Goal: Transaction & Acquisition: Purchase product/service

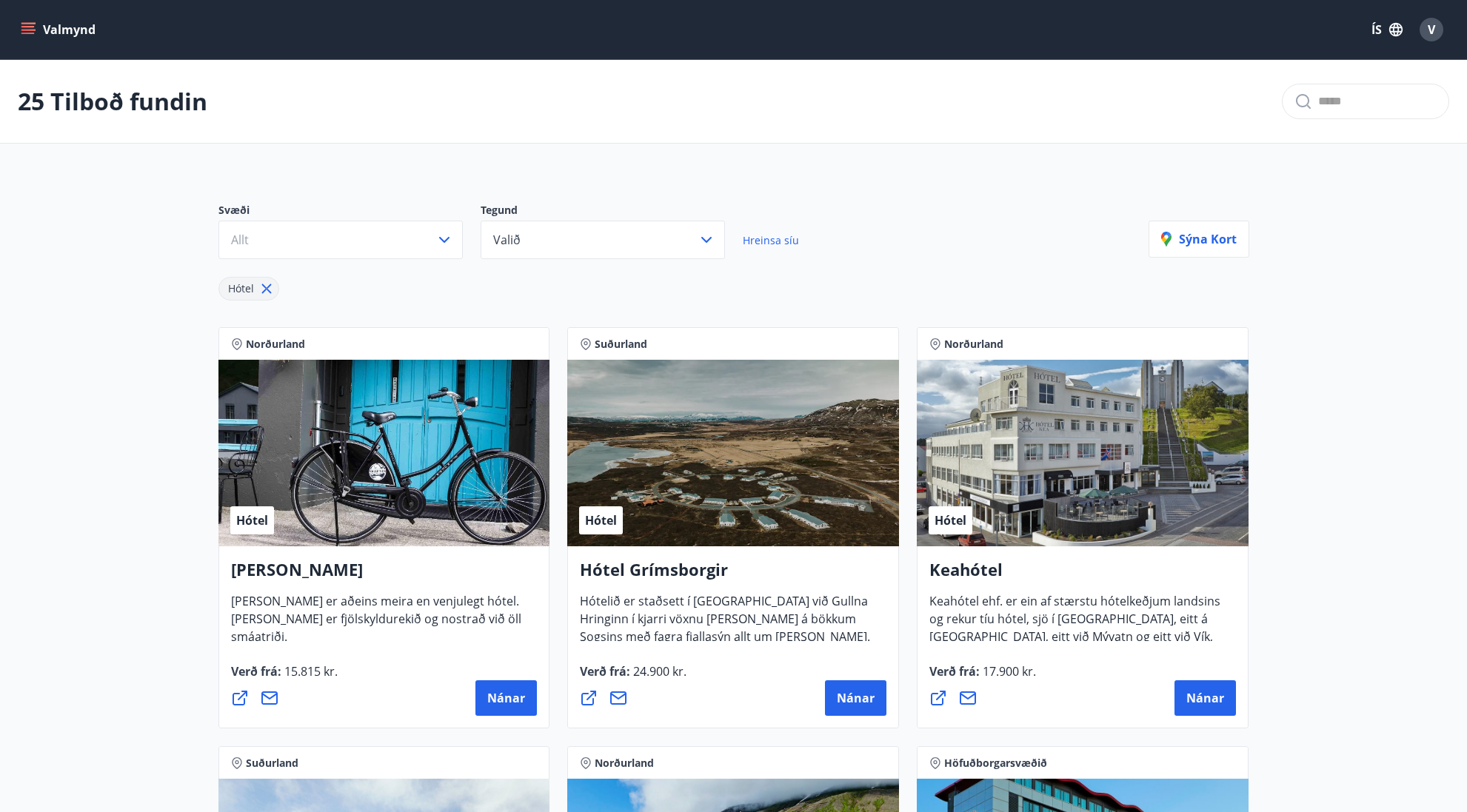
scroll to position [2726, 0]
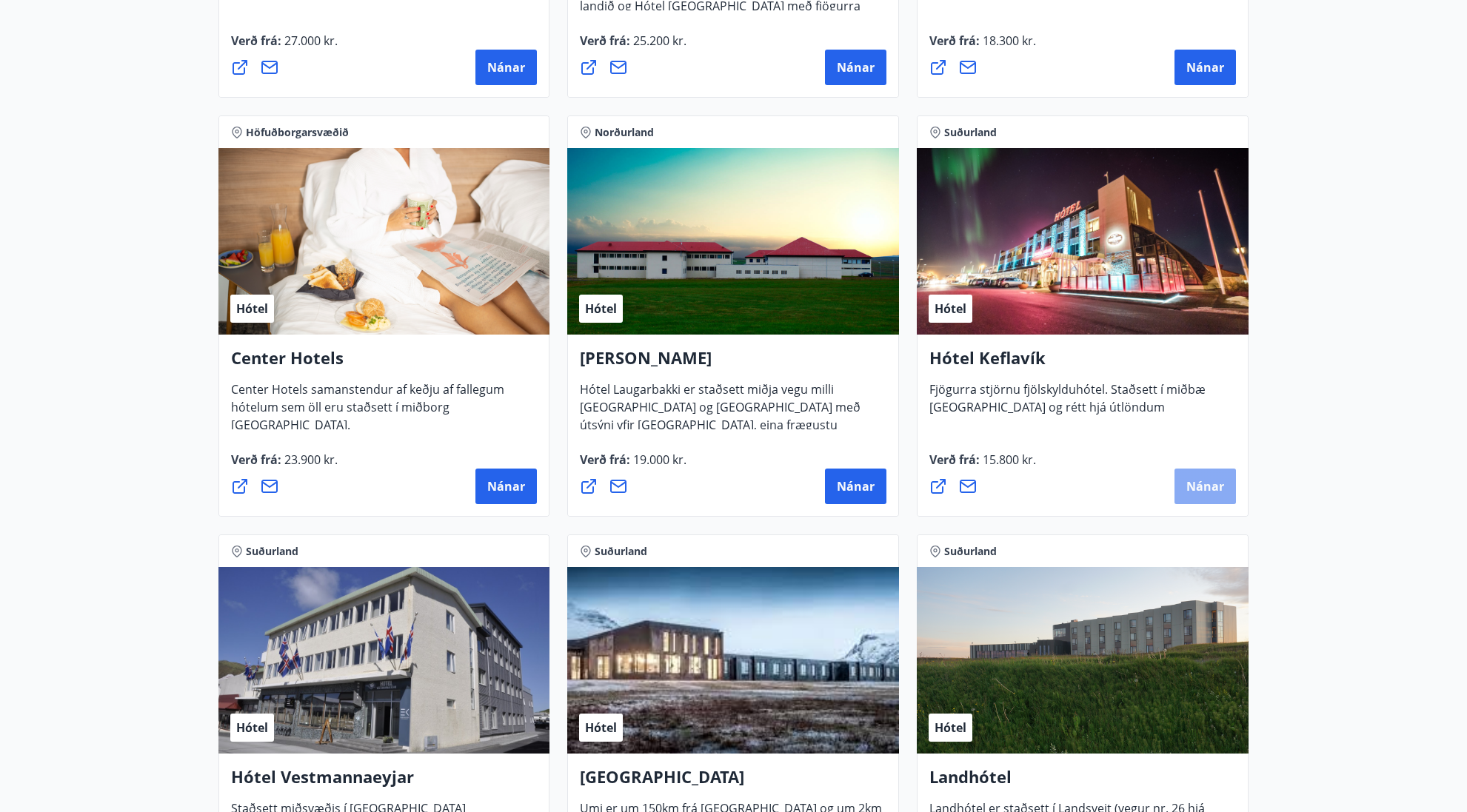
click at [1198, 477] on button "Nánar" at bounding box center [1205, 486] width 61 height 36
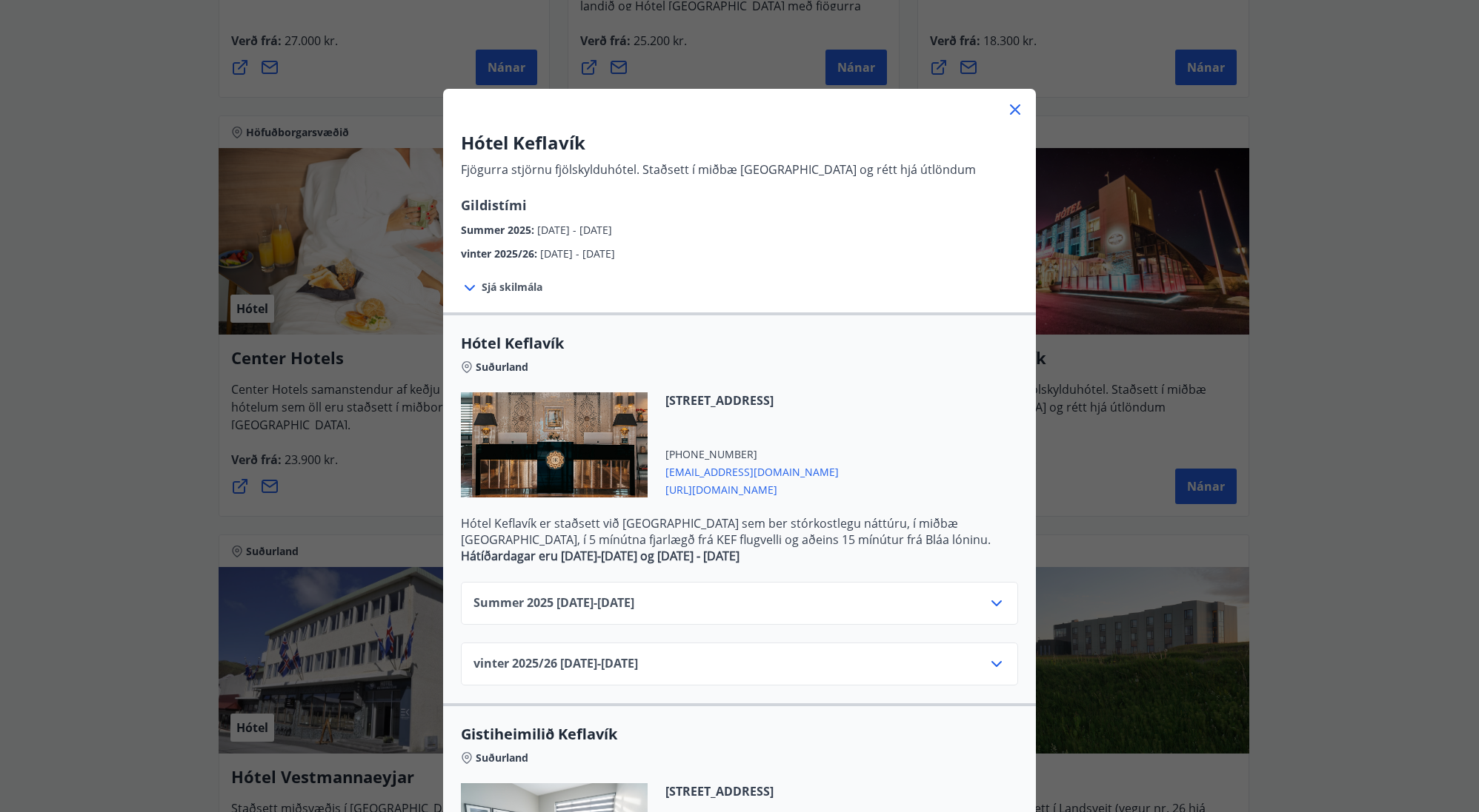
click at [689, 493] on span "[URL][DOMAIN_NAME]" at bounding box center [751, 488] width 173 height 18
click at [1008, 110] on icon at bounding box center [1015, 109] width 18 height 18
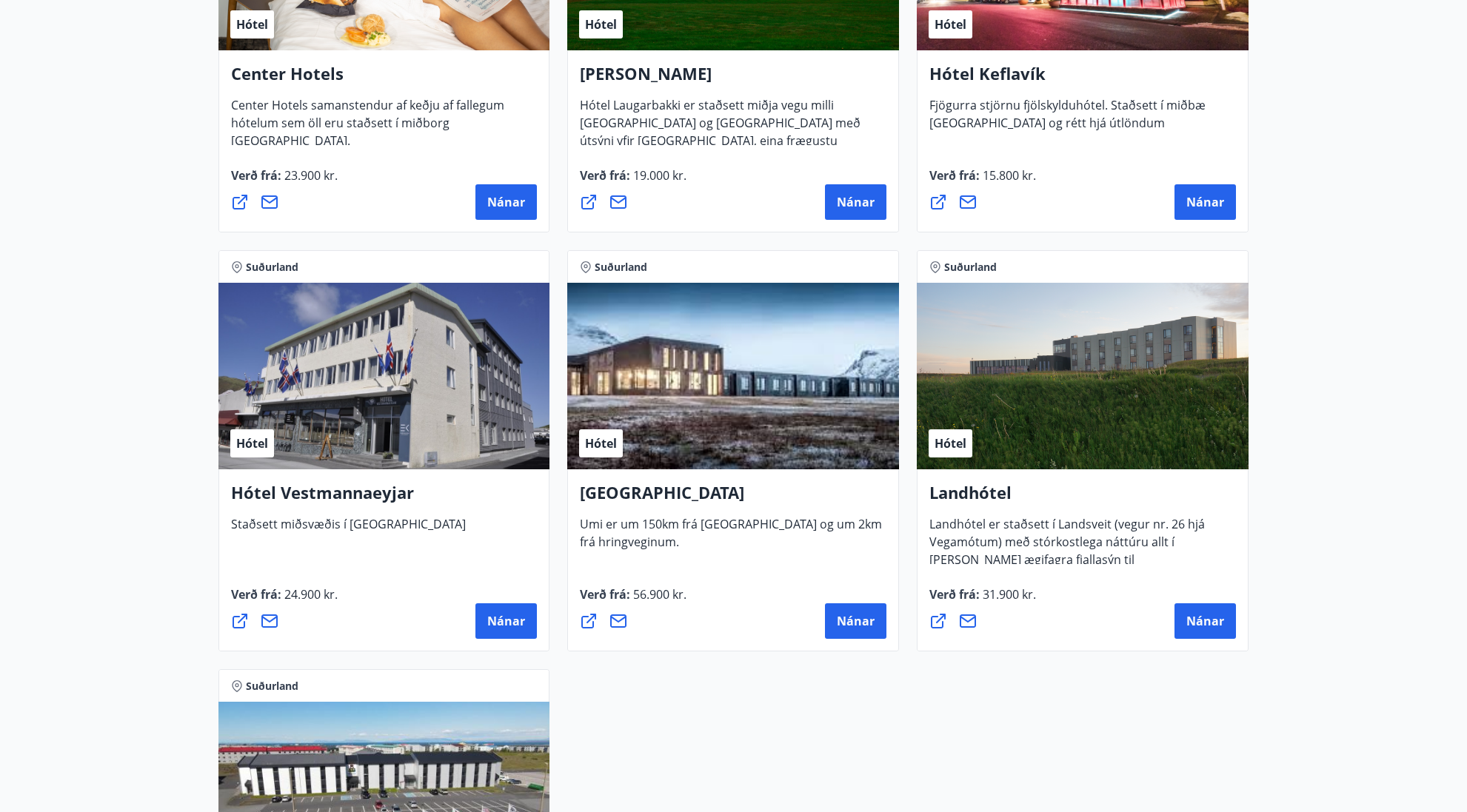
scroll to position [3022, 0]
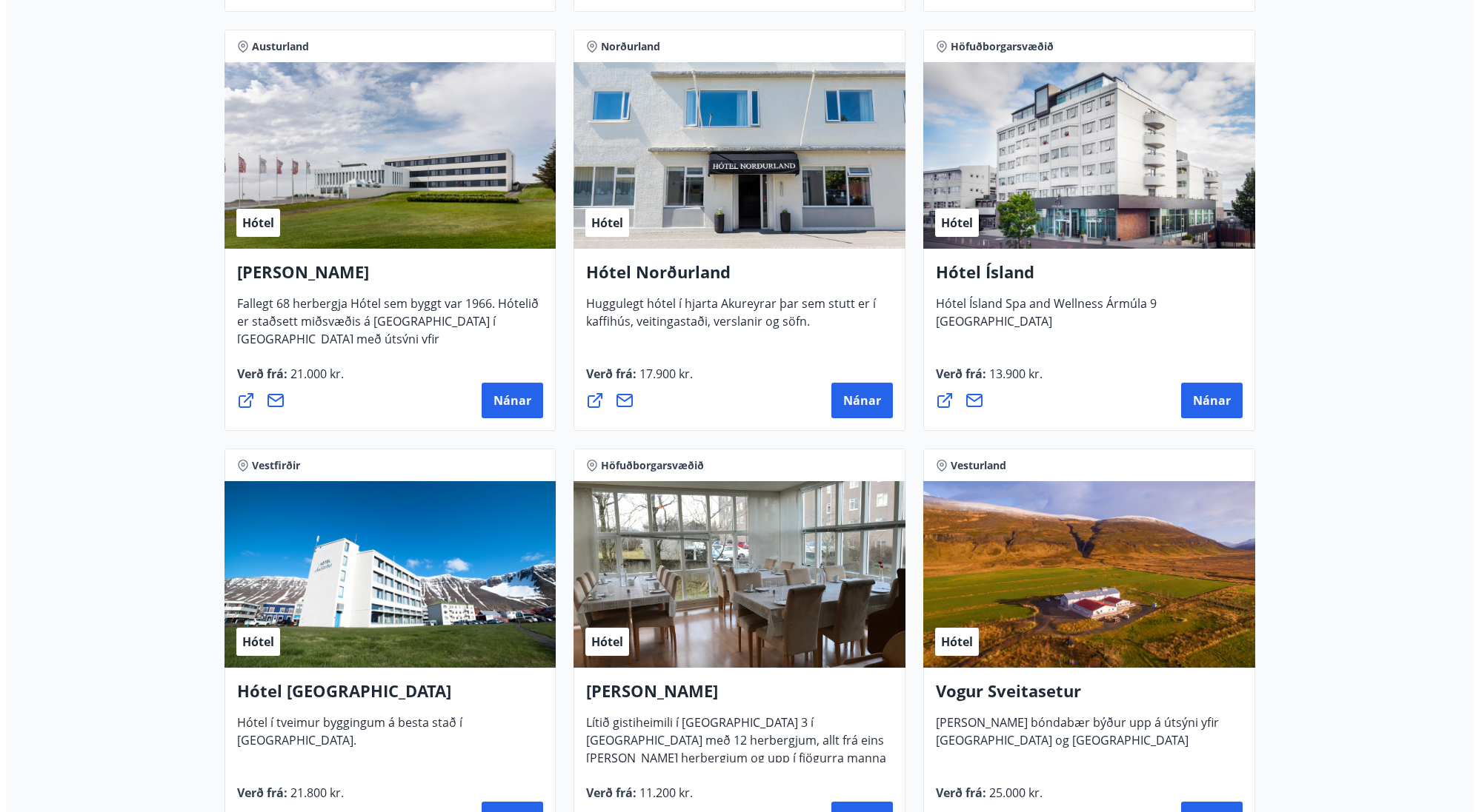
scroll to position [1051, 0]
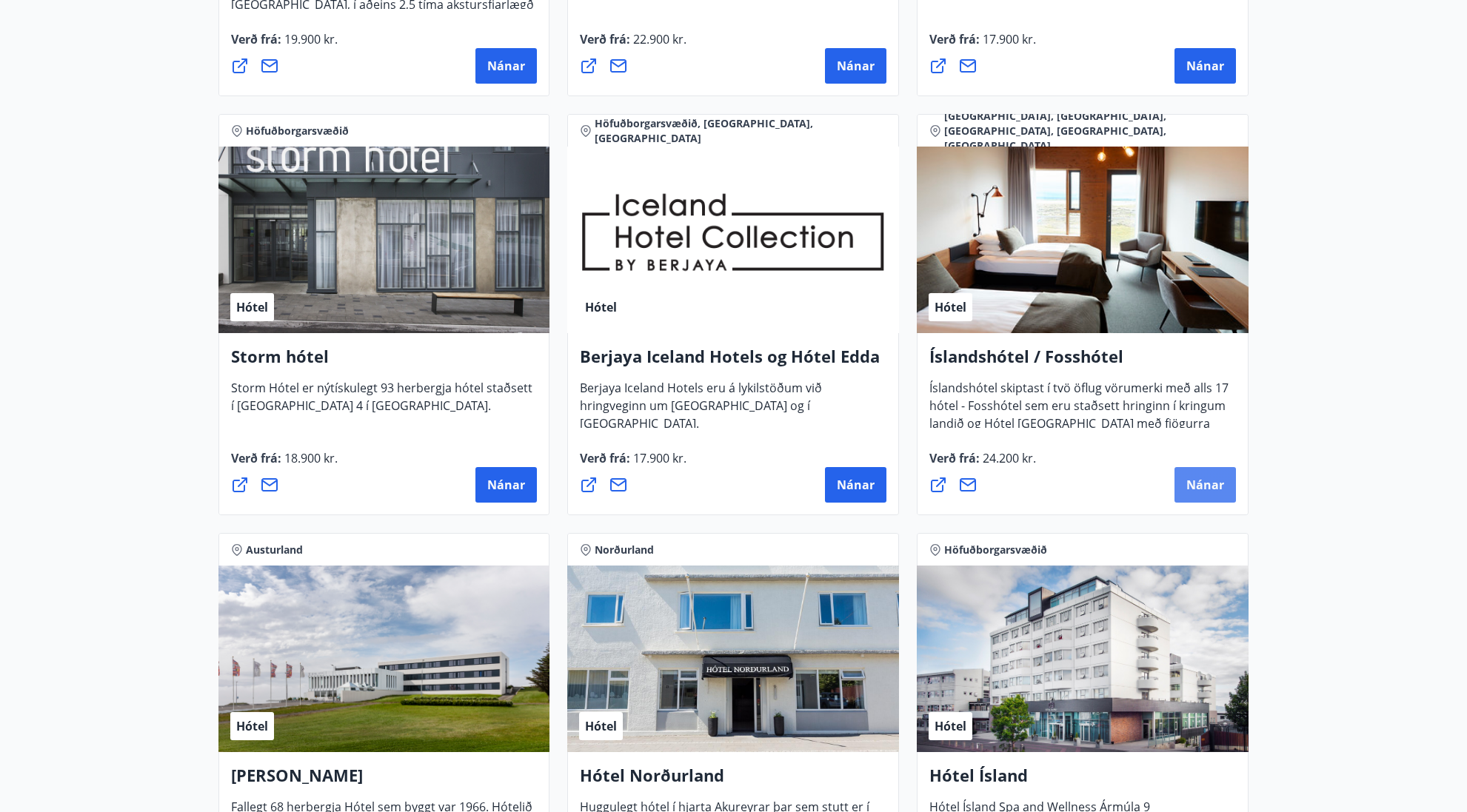
click at [1206, 485] on span "Nánar" at bounding box center [1204, 484] width 37 height 16
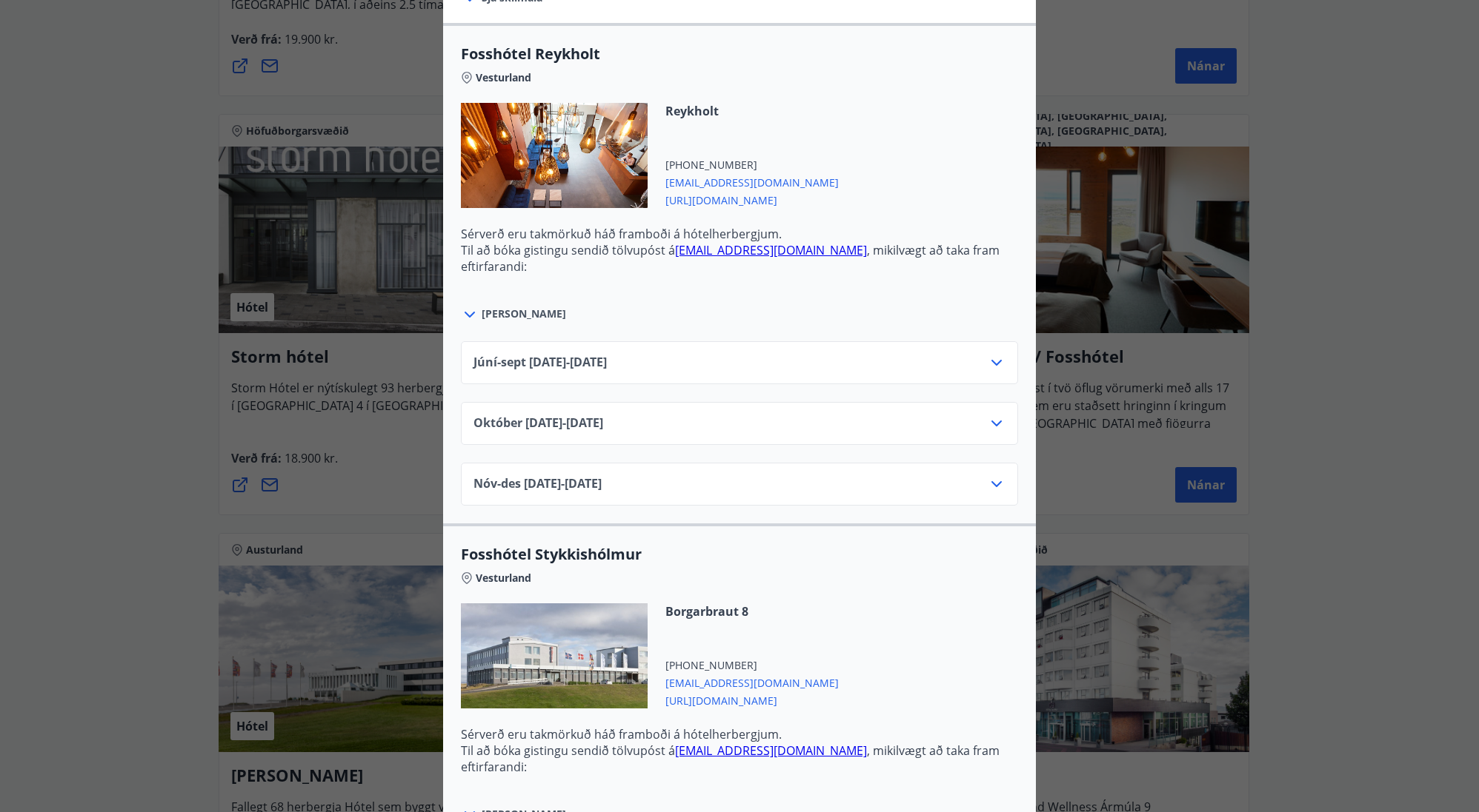
scroll to position [518, 0]
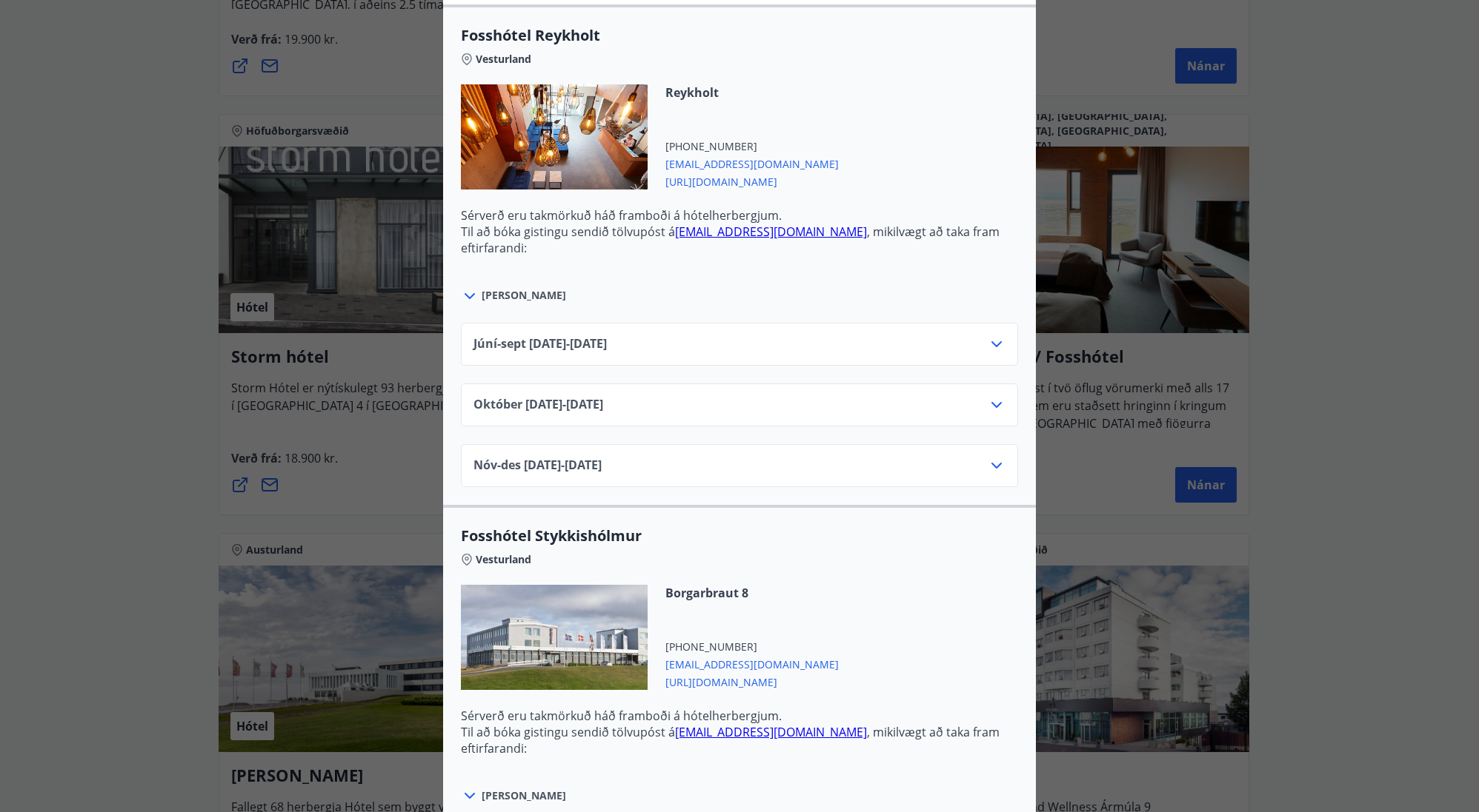
click at [988, 342] on icon at bounding box center [997, 344] width 18 height 18
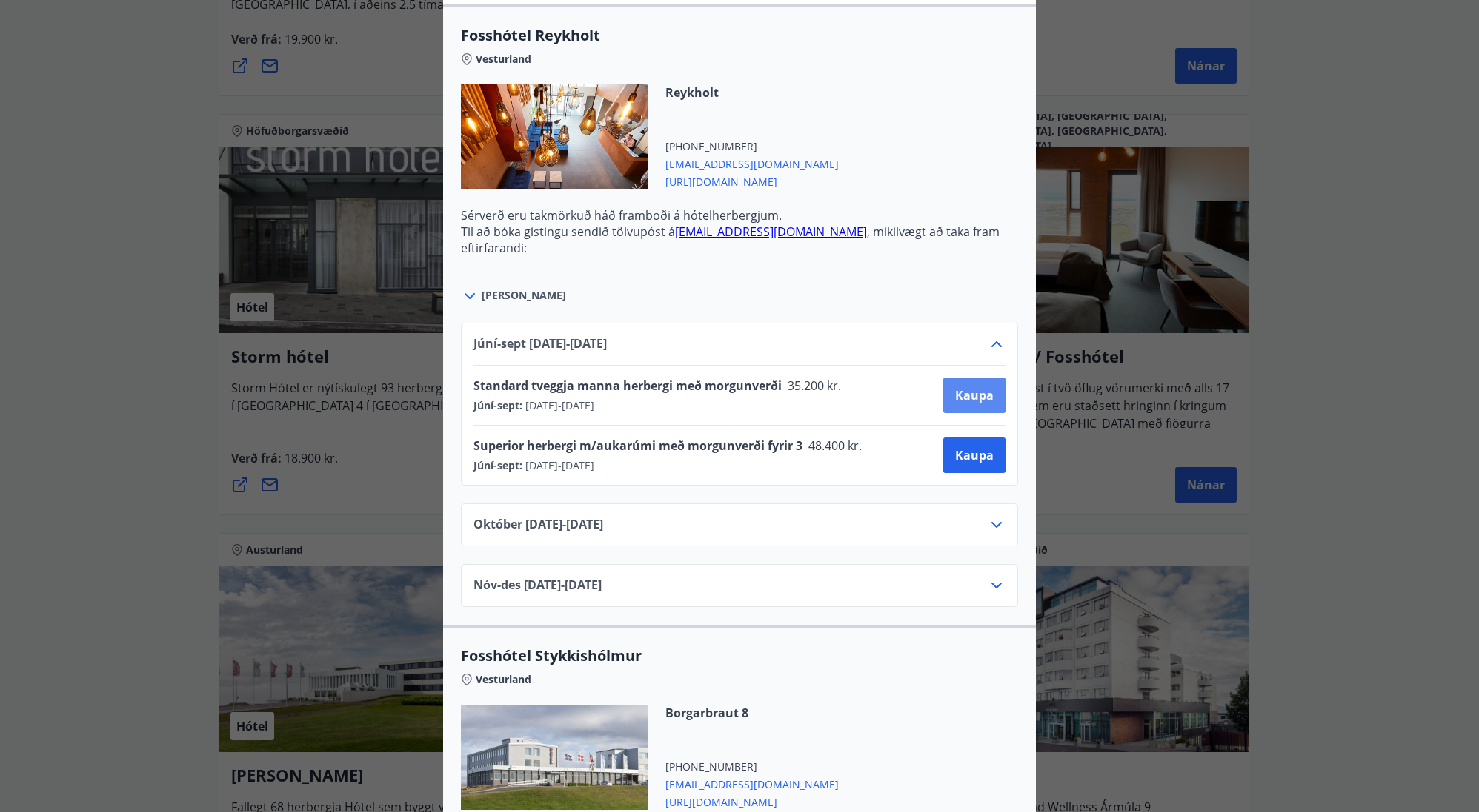
click at [962, 397] on span "Kaupa" at bounding box center [974, 395] width 38 height 16
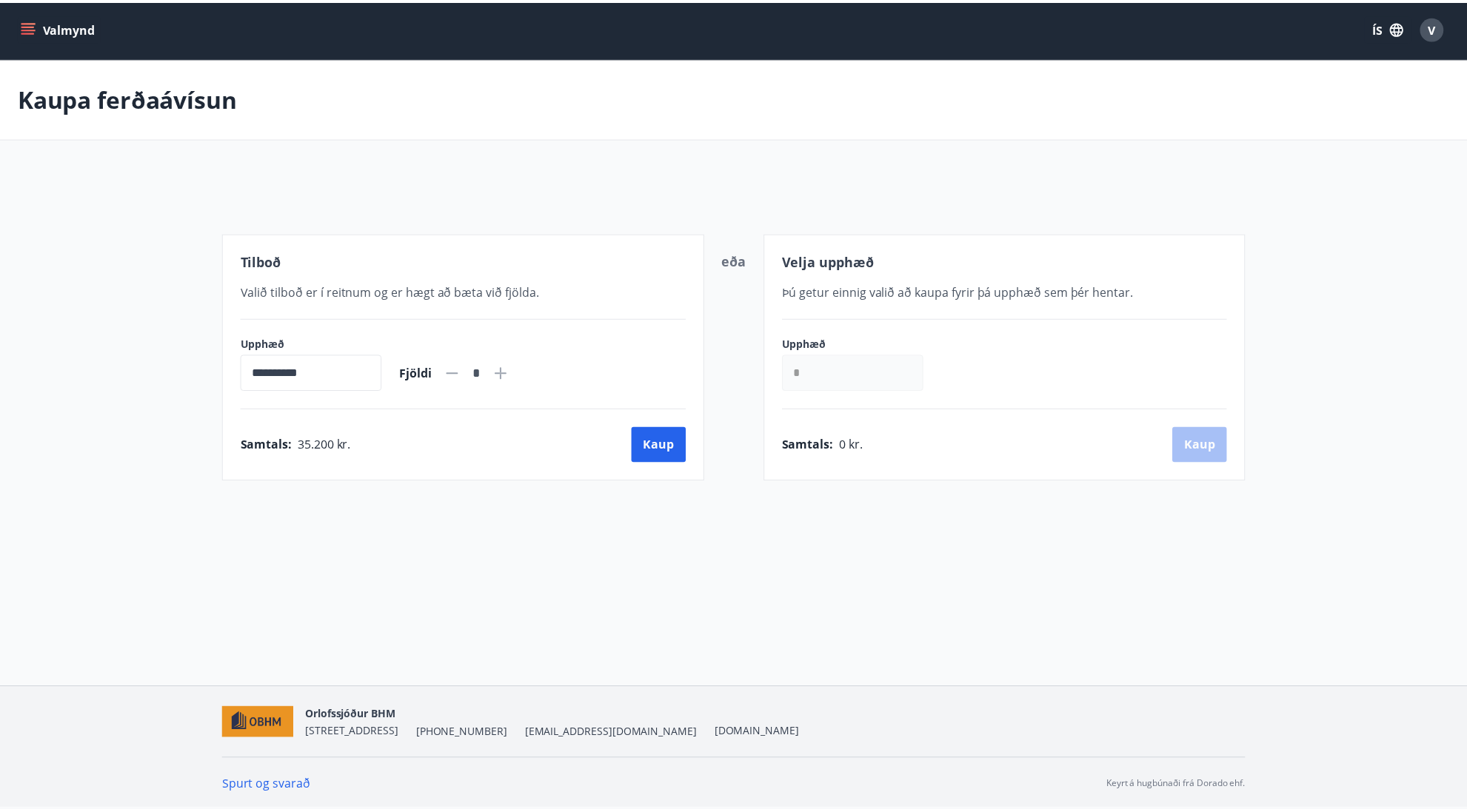
scroll to position [2, 0]
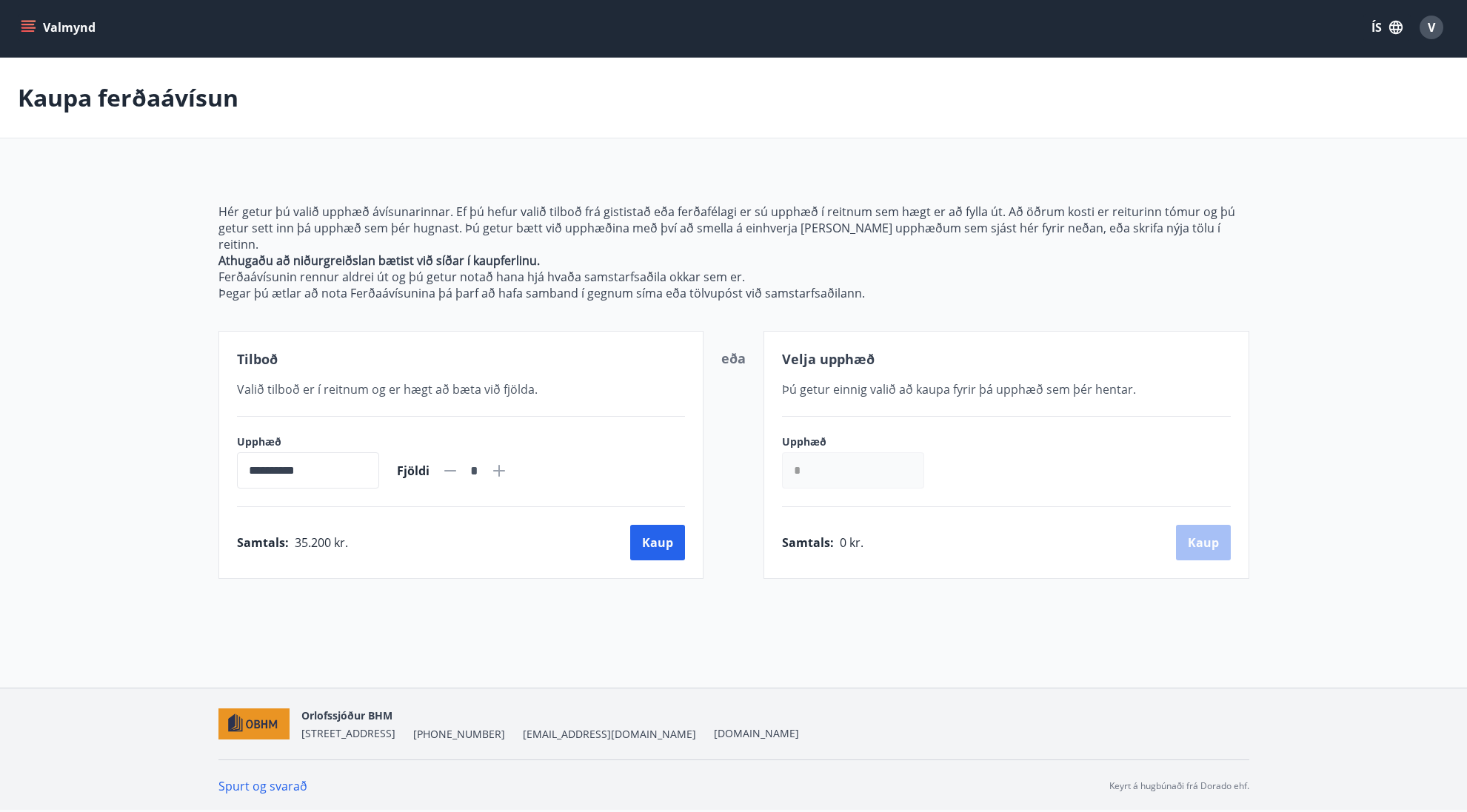
click at [508, 462] on icon at bounding box center [499, 471] width 18 height 18
click at [459, 462] on icon at bounding box center [450, 471] width 18 height 18
type input "*"
click at [657, 529] on button "Kaup" at bounding box center [657, 543] width 55 height 36
